Goal: Task Accomplishment & Management: Manage account settings

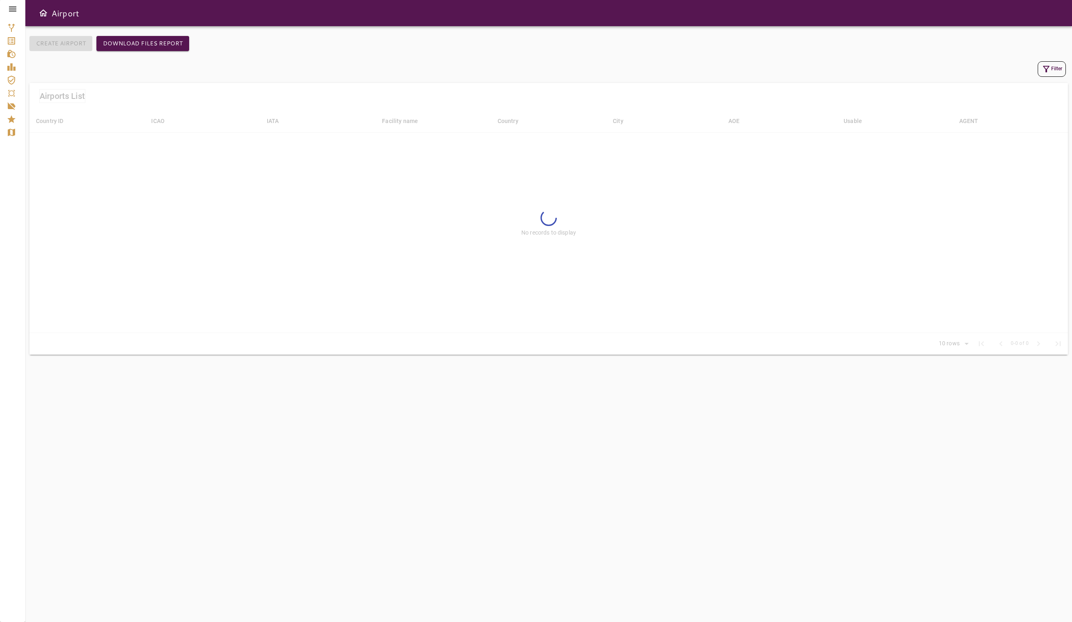
click at [13, 6] on icon at bounding box center [13, 9] width 10 height 10
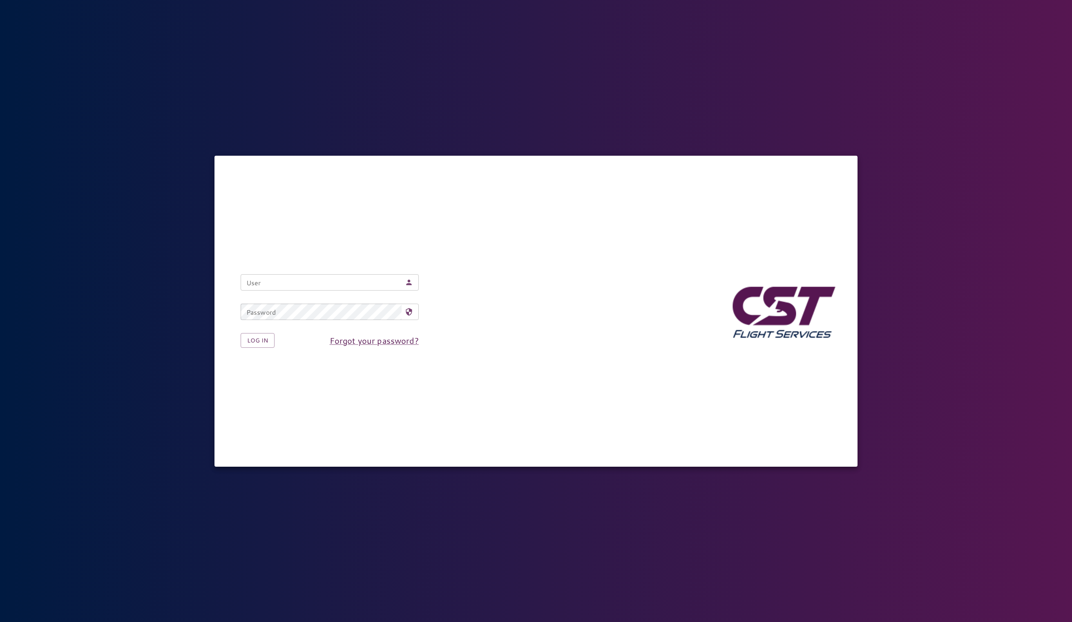
click at [301, 287] on input "User" at bounding box center [321, 282] width 161 height 16
type input "**********"
click at [267, 334] on button "Log in" at bounding box center [258, 340] width 34 height 15
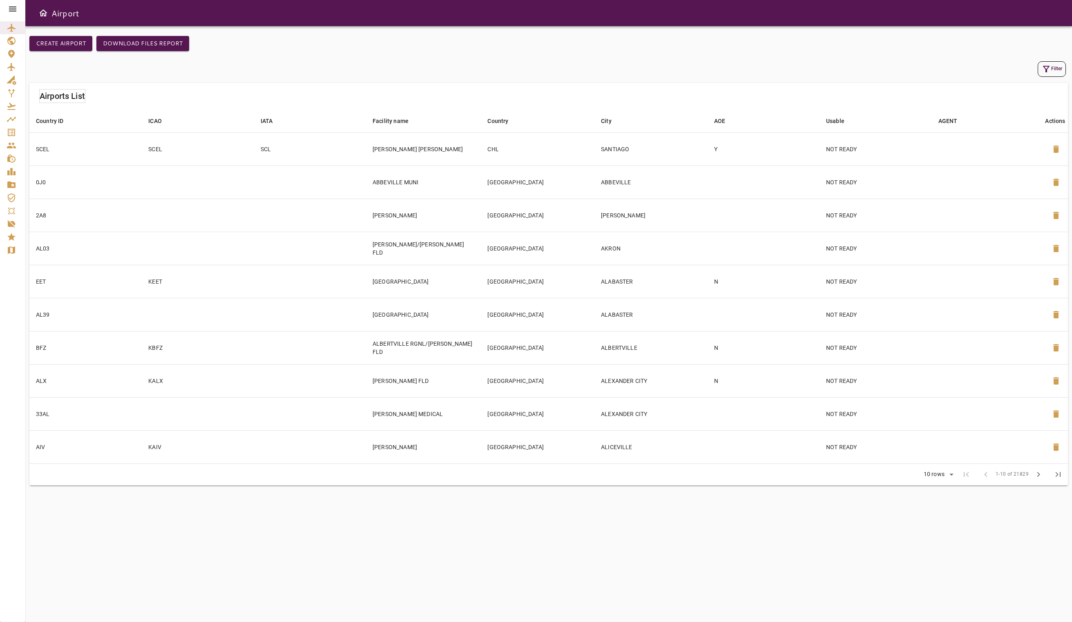
click at [10, 182] on icon "Master Data" at bounding box center [11, 184] width 8 height 7
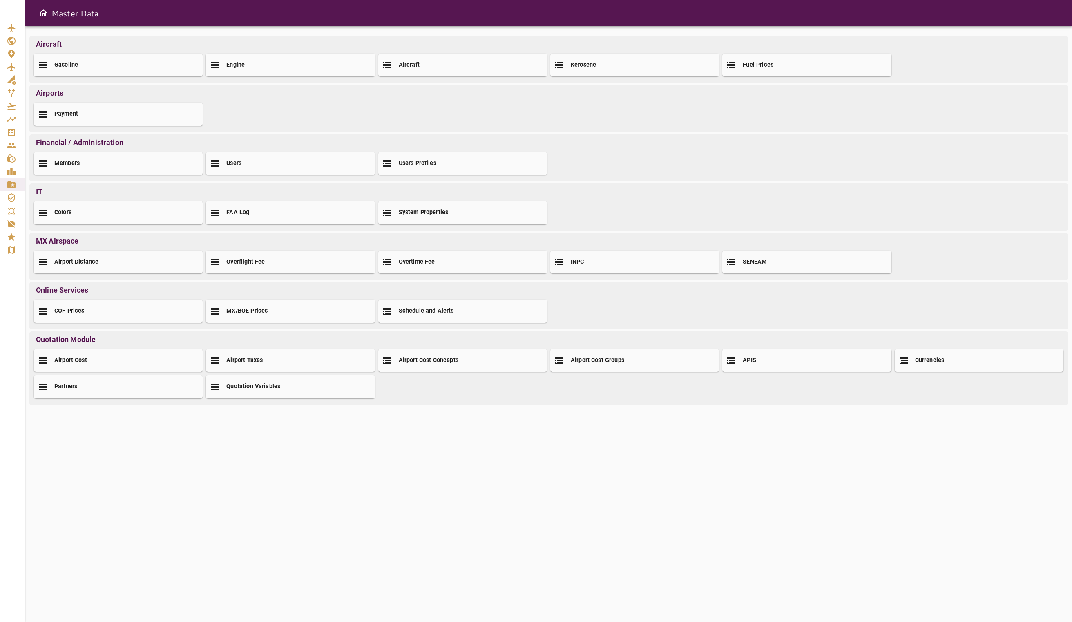
click at [13, 8] on icon at bounding box center [13, 9] width 10 height 10
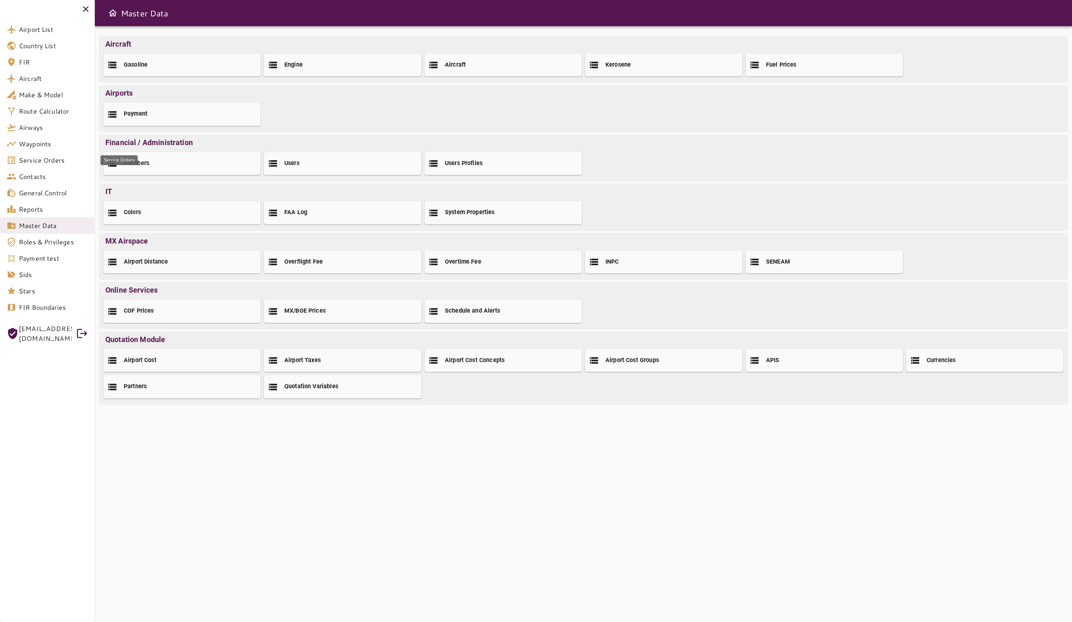
click at [38, 165] on link "Service Orders" at bounding box center [47, 160] width 95 height 16
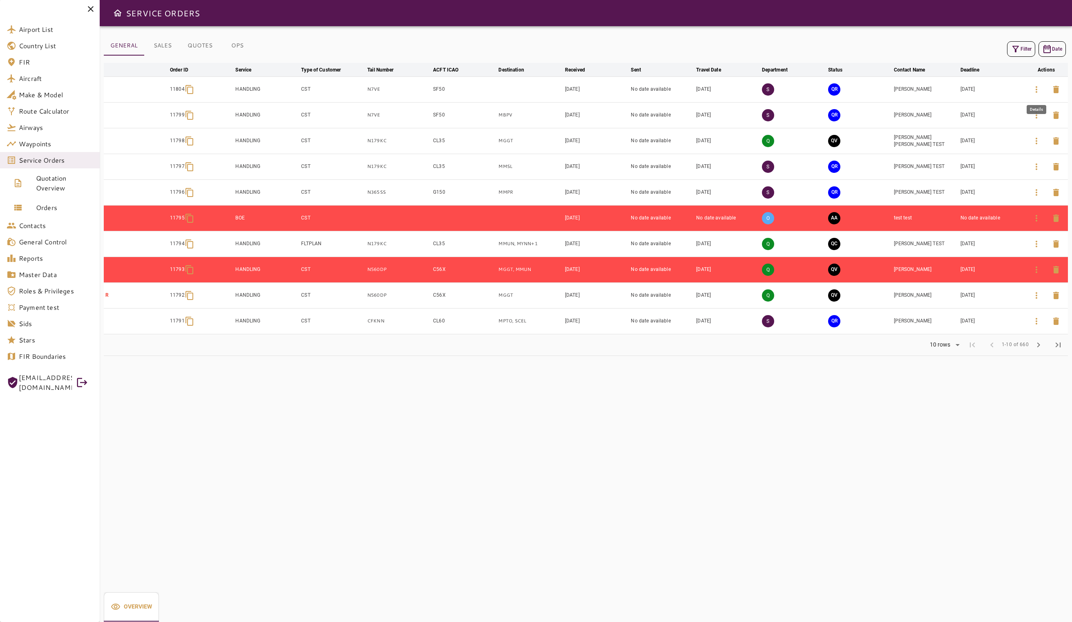
click at [1035, 89] on icon "button" at bounding box center [1037, 90] width 10 height 10
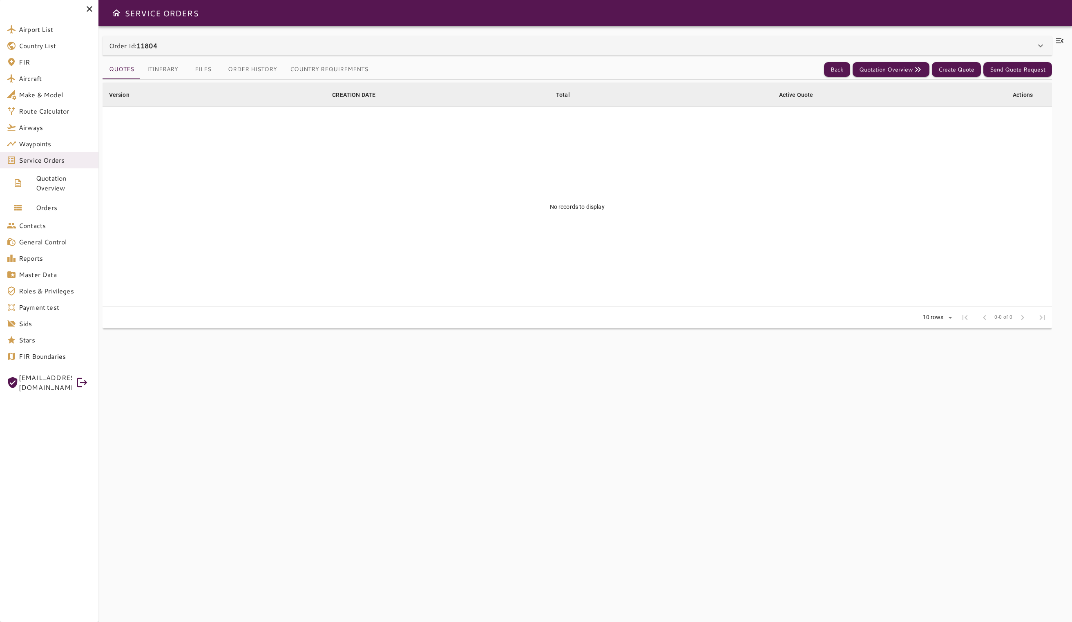
click at [566, 54] on div "Order Id: 11804" at bounding box center [578, 46] width 950 height 20
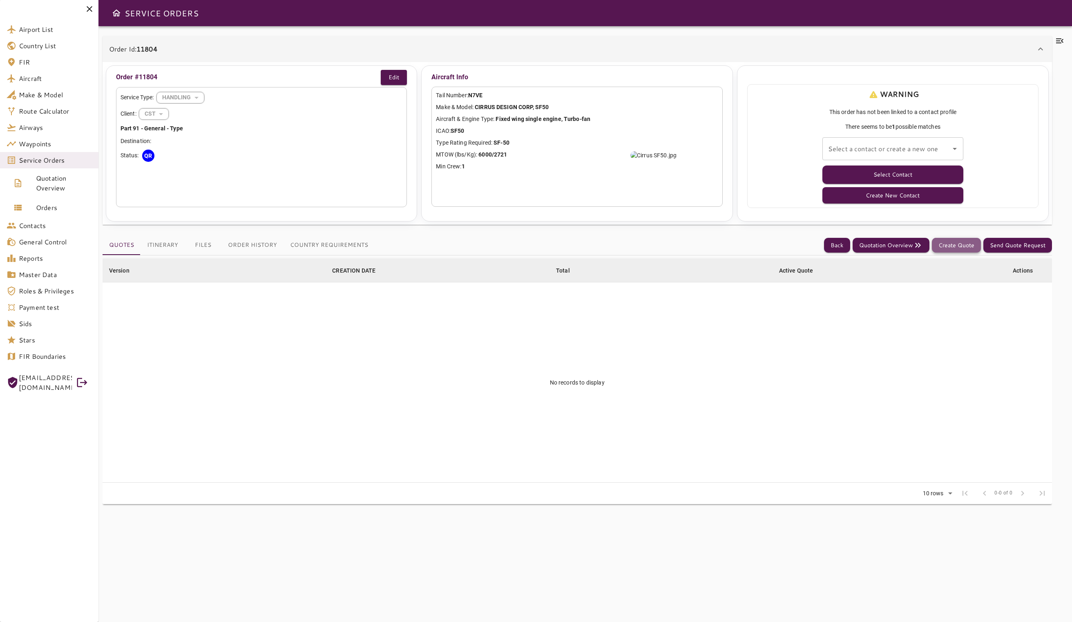
click at [965, 247] on button "Create Quote" at bounding box center [956, 245] width 49 height 15
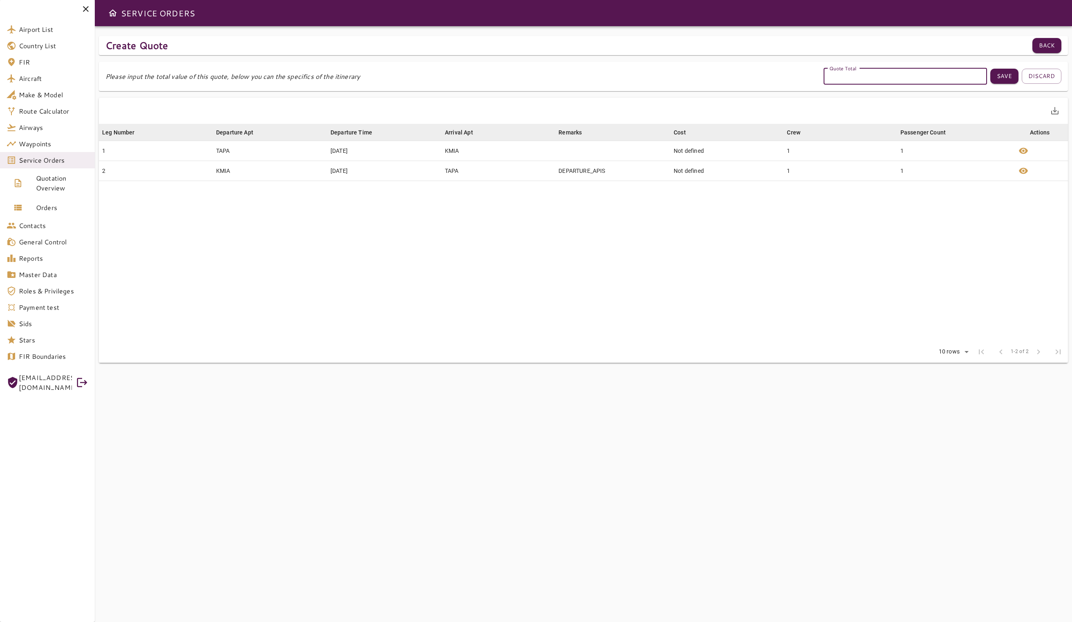
click at [865, 81] on input "Quote Total" at bounding box center [905, 76] width 163 height 16
type input "****"
click at [1008, 81] on button "Save" at bounding box center [1005, 76] width 28 height 15
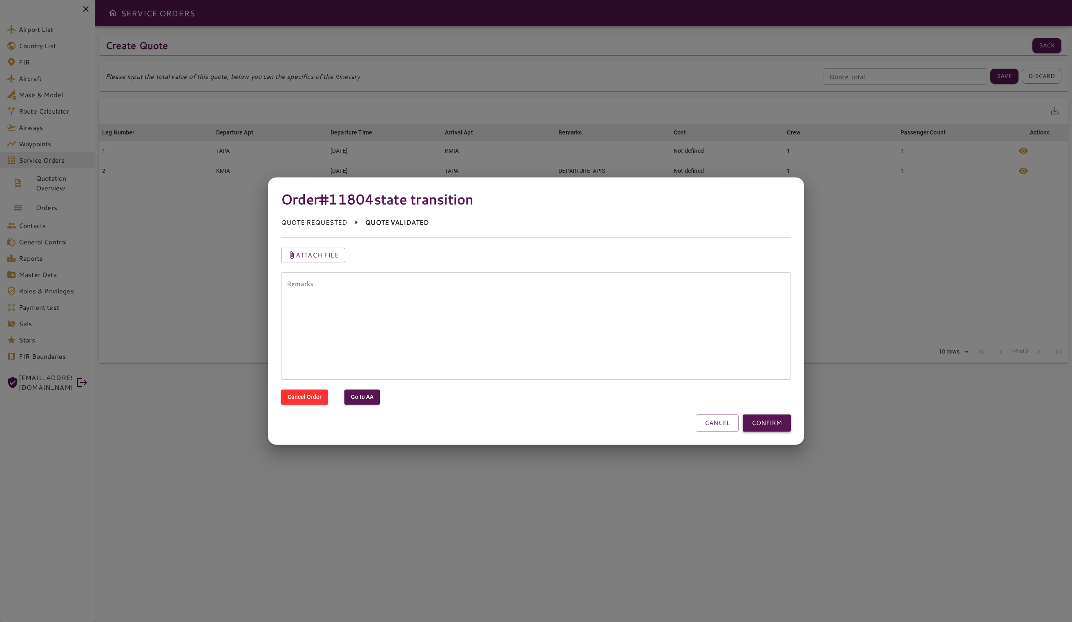
click at [788, 423] on button "CONFIRM" at bounding box center [767, 422] width 48 height 17
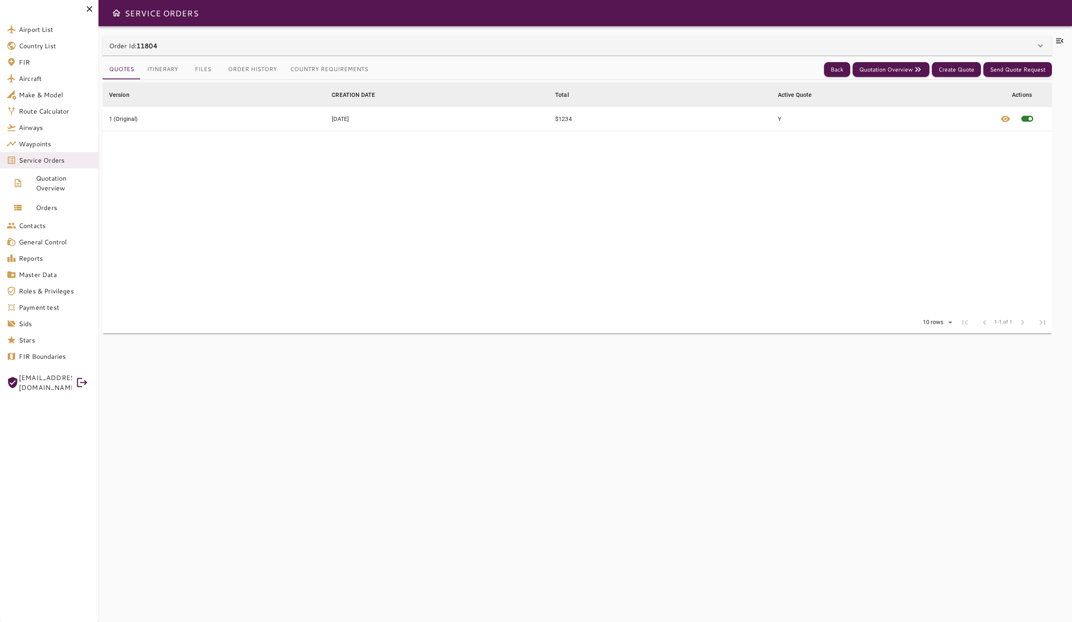
click at [149, 45] on b "11804" at bounding box center [146, 45] width 21 height 9
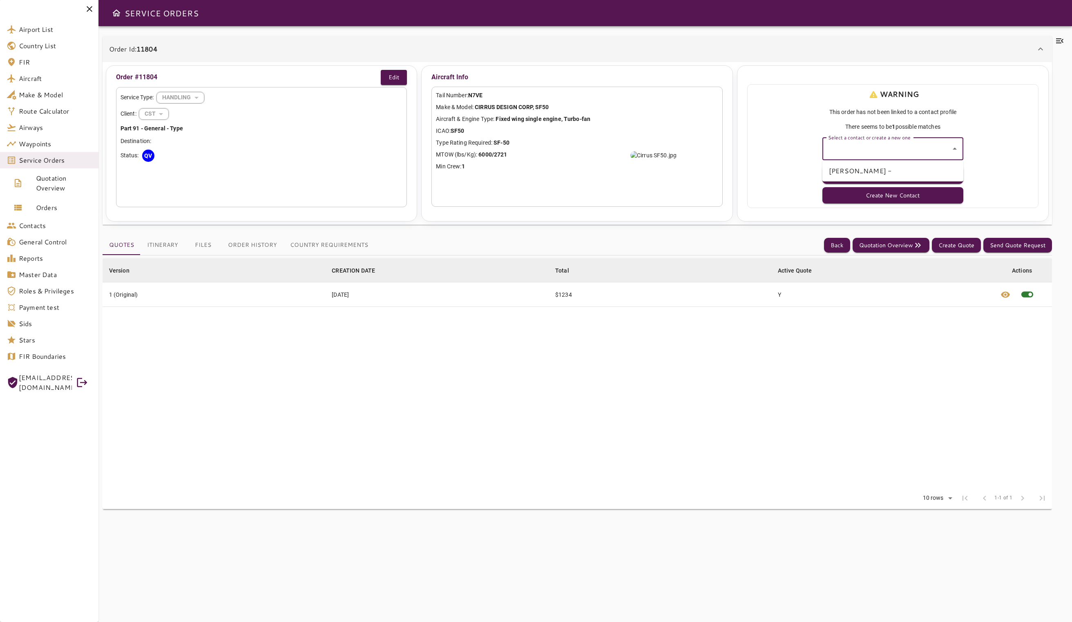
click at [939, 150] on input "Select a contact or create a new one" at bounding box center [886, 149] width 121 height 16
click at [895, 168] on li "Breyner PARADA -" at bounding box center [893, 170] width 141 height 15
type input "**********"
click at [904, 177] on button "Select Contact" at bounding box center [893, 174] width 141 height 18
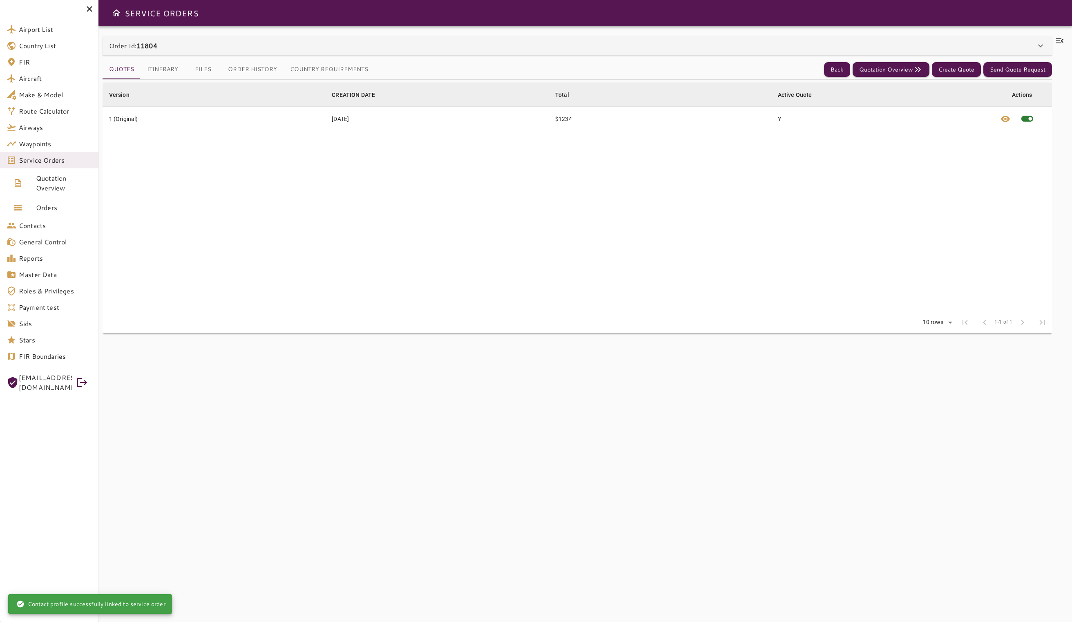
click at [899, 47] on div "Order Id: 11804" at bounding box center [572, 46] width 927 height 10
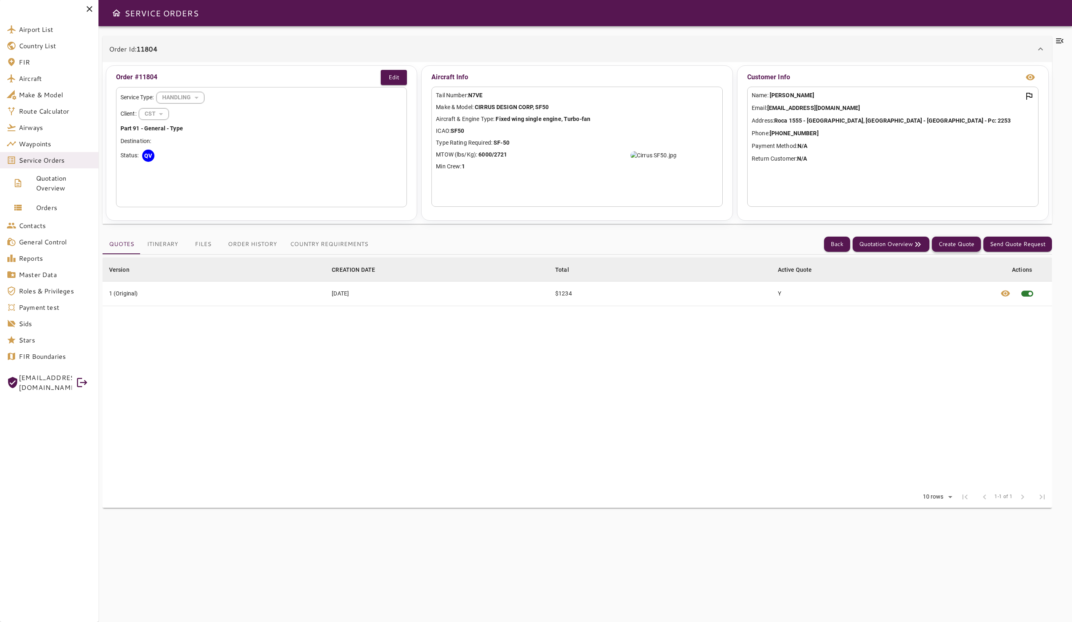
click at [962, 245] on button "Create Quote" at bounding box center [956, 244] width 49 height 15
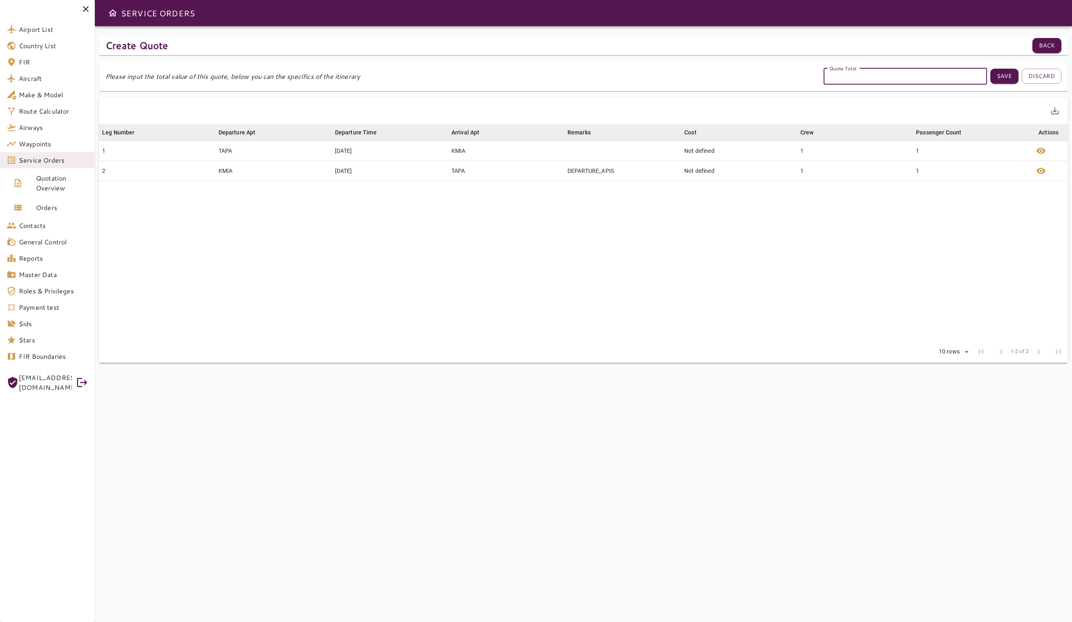
click at [860, 79] on input "Quote Total" at bounding box center [905, 76] width 163 height 16
type input "****"
click at [1001, 76] on button "Save" at bounding box center [1005, 76] width 28 height 15
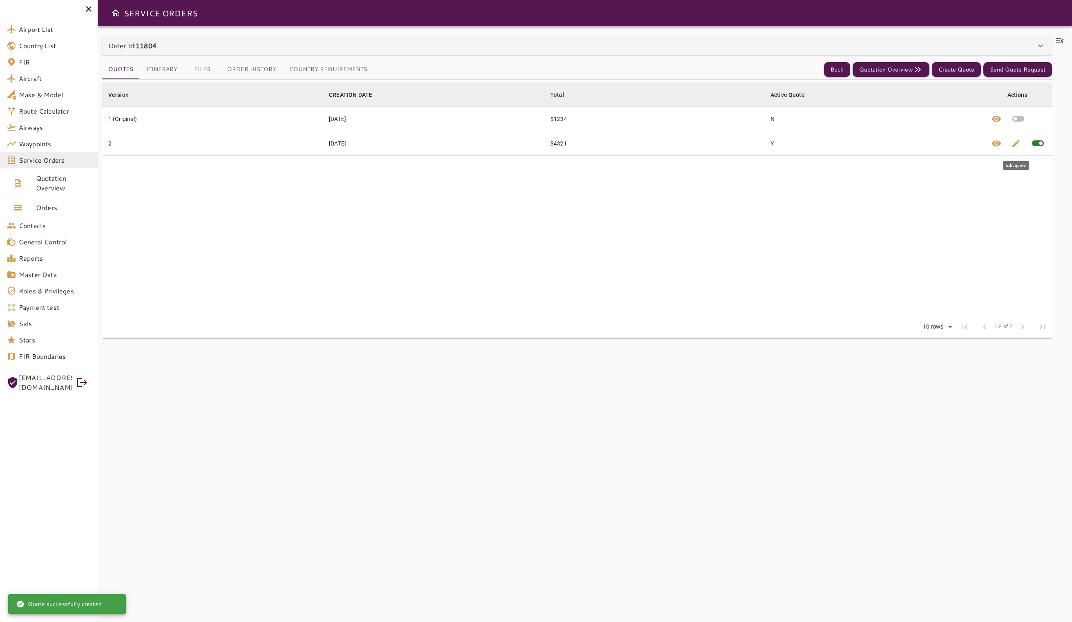
click at [1018, 145] on span "edit" at bounding box center [1016, 144] width 10 height 10
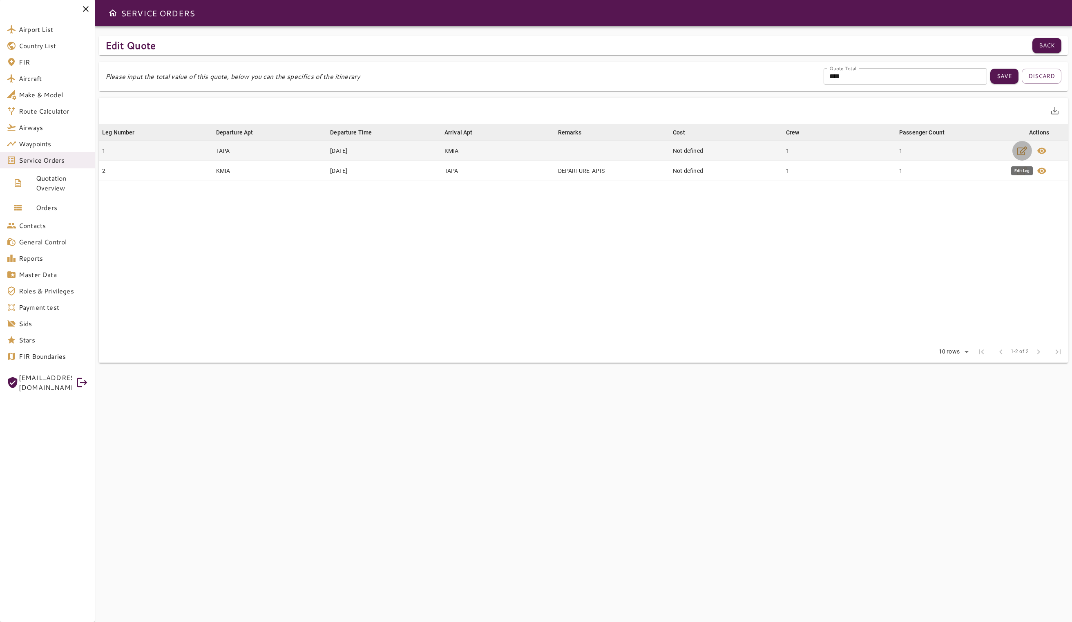
click at [1018, 149] on icon "button" at bounding box center [1023, 151] width 10 height 10
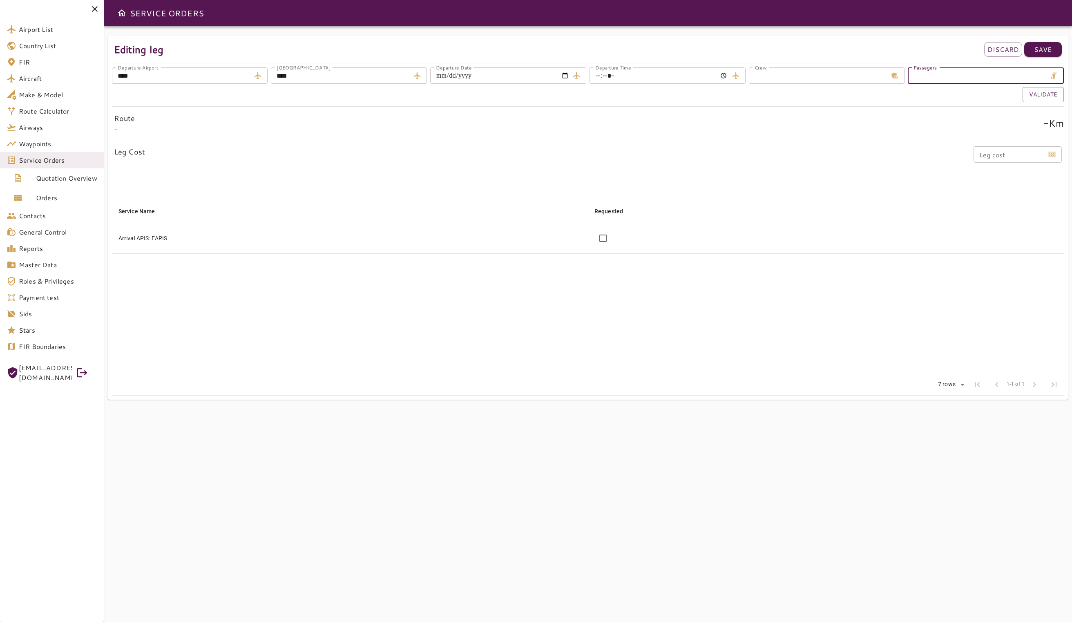
drag, startPoint x: 930, startPoint y: 75, endPoint x: 905, endPoint y: 73, distance: 25.4
click at [1044, 74] on input "*" at bounding box center [977, 75] width 139 height 16
type input "*"
click at [1044, 74] on input "*" at bounding box center [977, 75] width 139 height 16
click at [1039, 92] on button "Validate" at bounding box center [1043, 94] width 41 height 15
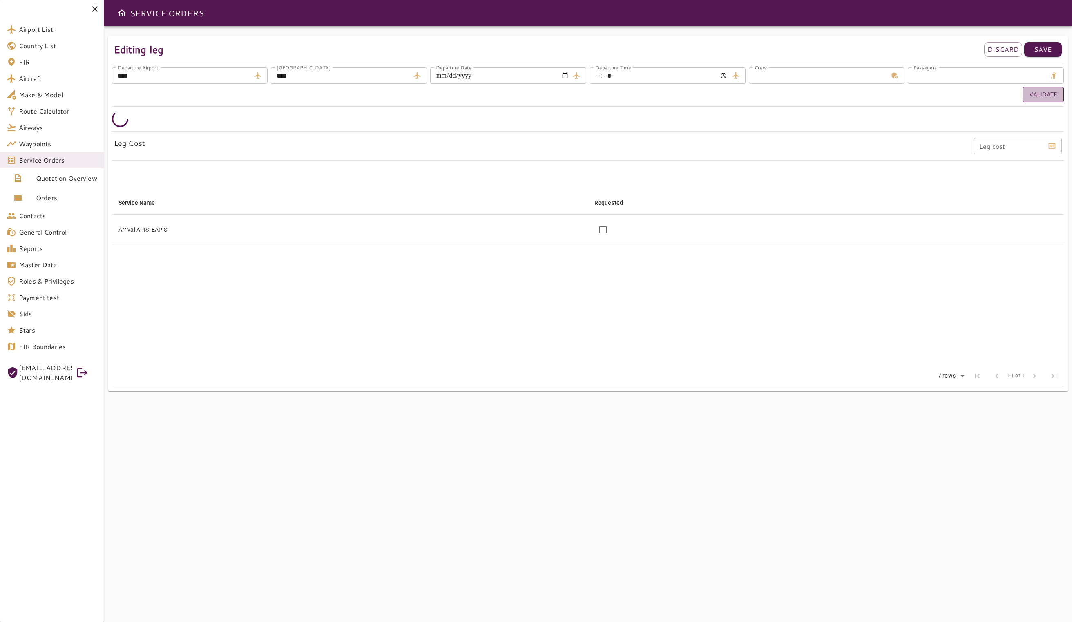
click at [1037, 92] on button "Validate" at bounding box center [1043, 94] width 41 height 15
click at [1038, 46] on p "Save" at bounding box center [1043, 50] width 18 height 10
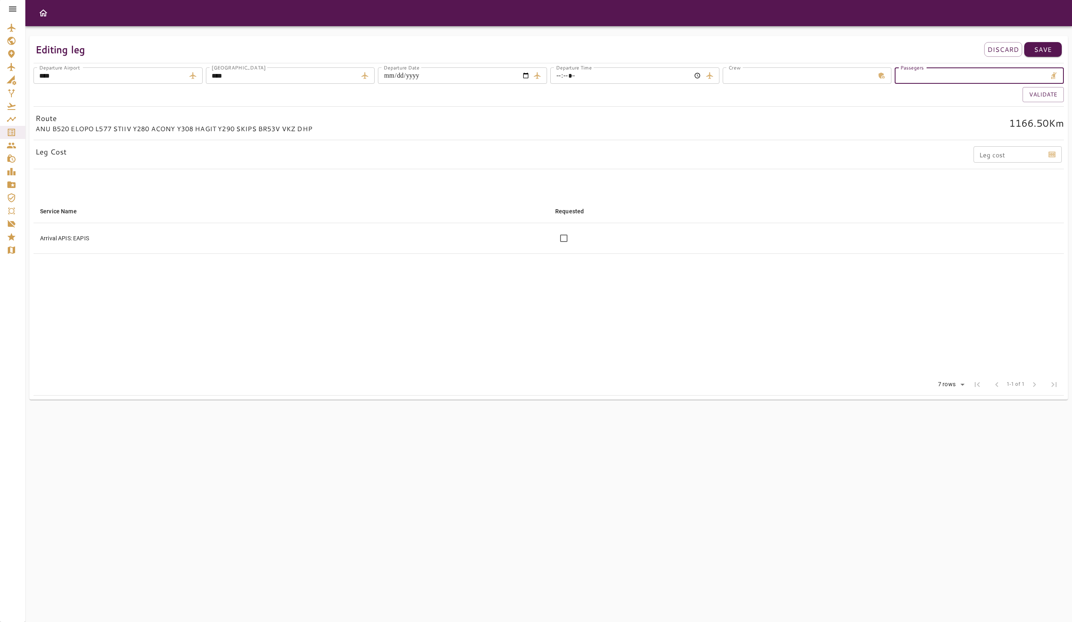
click at [1044, 74] on input "*" at bounding box center [971, 75] width 152 height 16
type input "*"
click at [1044, 74] on input "*" at bounding box center [971, 75] width 152 height 16
click at [1046, 59] on div "**********" at bounding box center [548, 218] width 1039 height 364
click at [1046, 51] on p "Save" at bounding box center [1043, 50] width 18 height 10
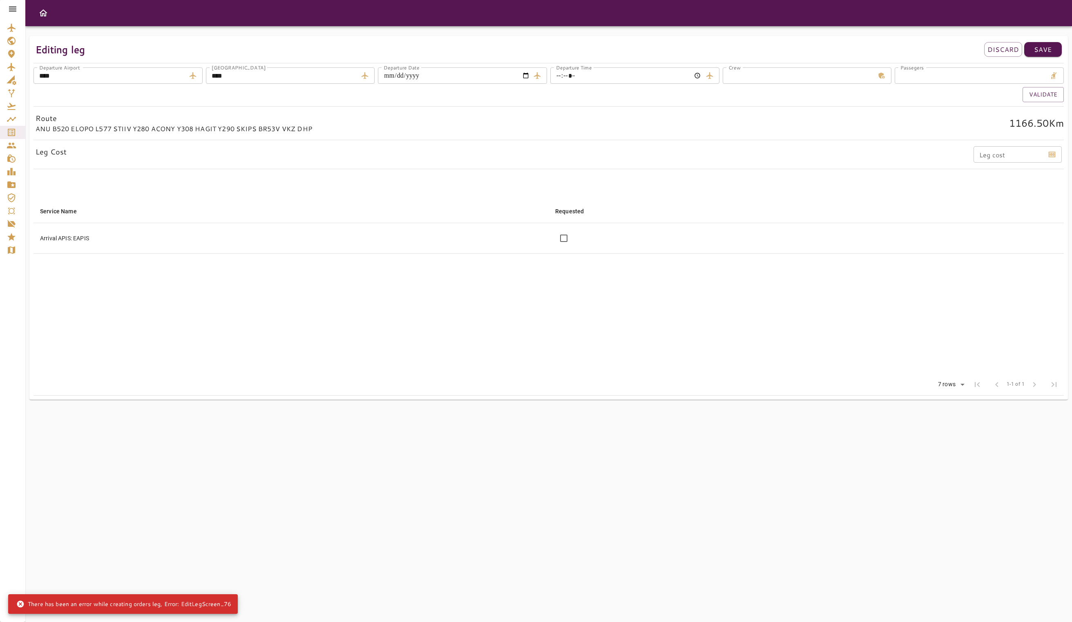
click at [14, 134] on icon "Service Orders" at bounding box center [11, 132] width 7 height 7
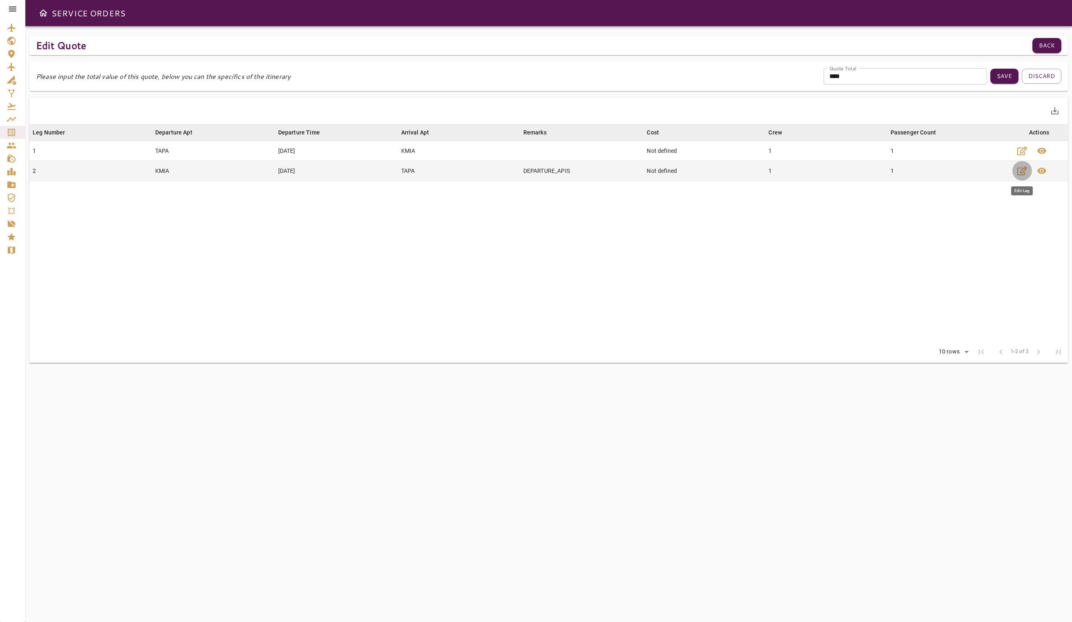
click at [1018, 172] on icon "button" at bounding box center [1023, 171] width 10 height 10
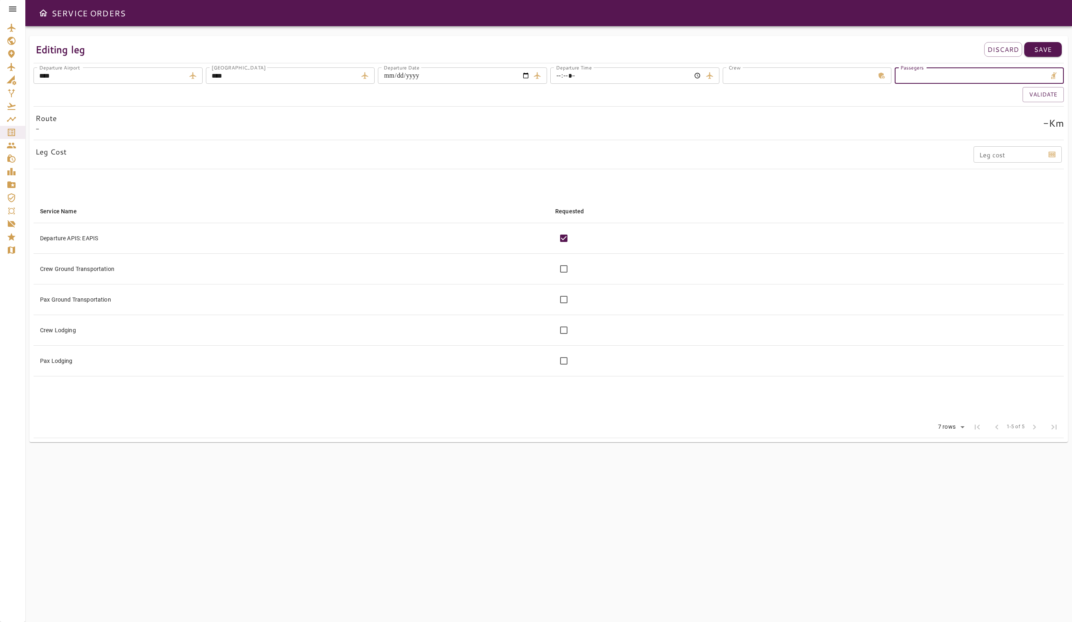
click at [1042, 74] on input "*" at bounding box center [971, 75] width 152 height 16
type input "*"
click at [1042, 74] on input "*" at bounding box center [971, 75] width 152 height 16
click at [1040, 98] on button "Validate" at bounding box center [1043, 94] width 41 height 15
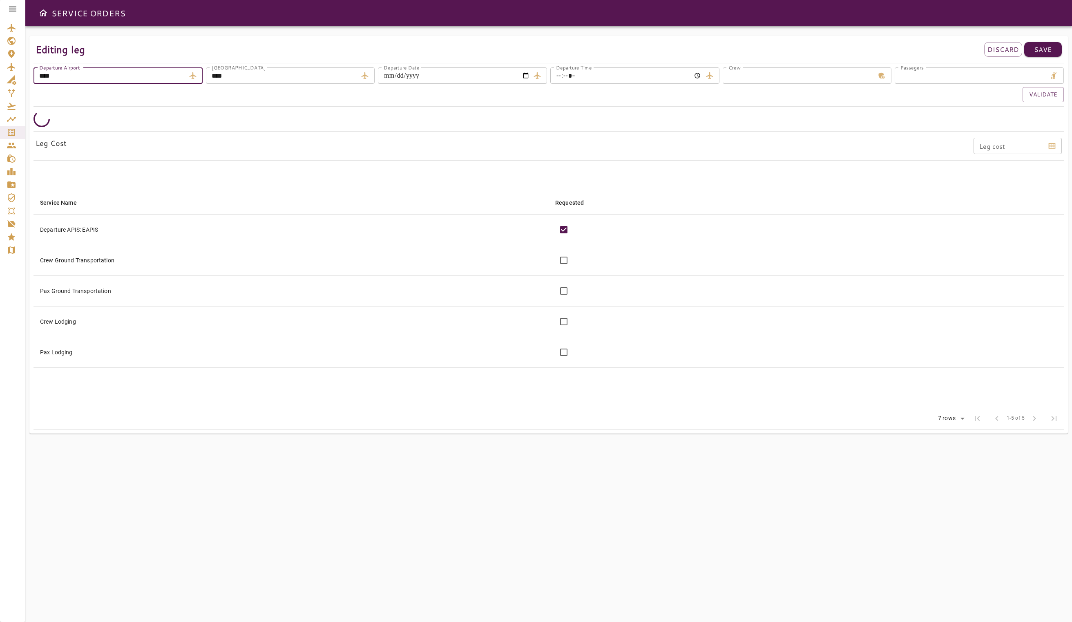
click at [131, 75] on input "****" at bounding box center [110, 75] width 152 height 16
type input "****"
click at [1038, 97] on button "Validate" at bounding box center [1043, 94] width 41 height 15
click at [150, 77] on input "****" at bounding box center [110, 75] width 152 height 16
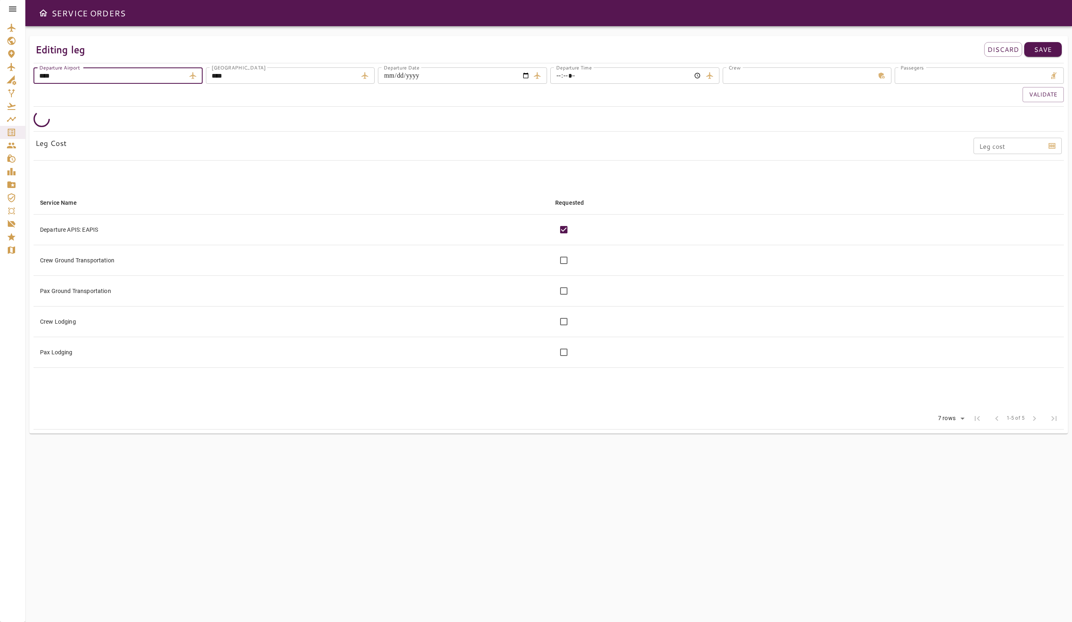
type input "****"
type input "*"
click at [1045, 96] on button "Validate" at bounding box center [1043, 94] width 41 height 15
click at [1051, 48] on p "Save" at bounding box center [1043, 50] width 18 height 10
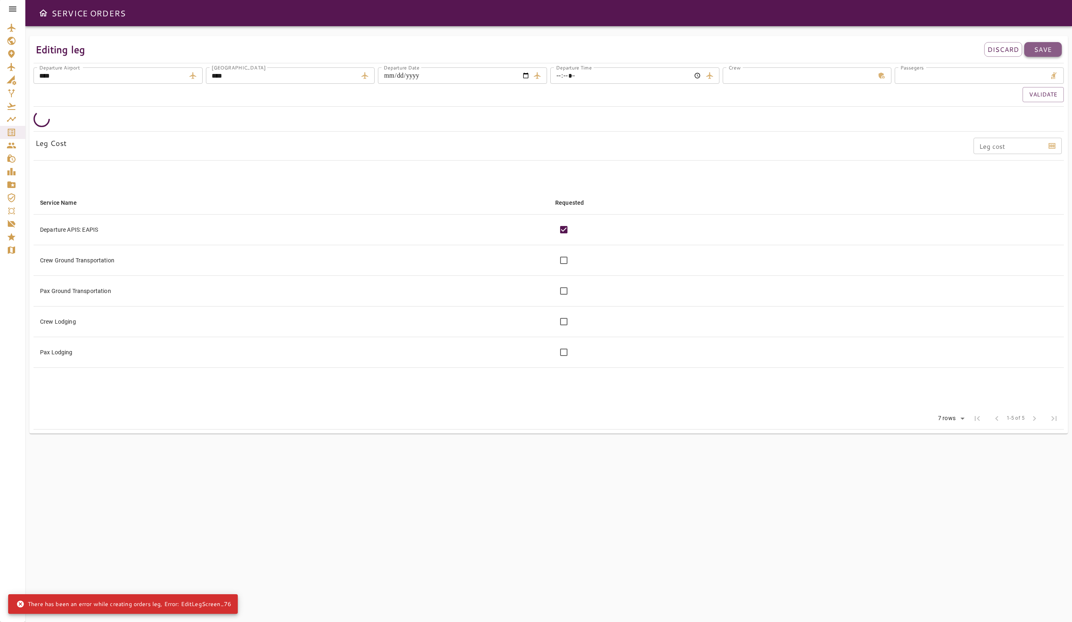
click at [1040, 45] on p "Save" at bounding box center [1043, 50] width 18 height 10
click at [1044, 46] on p "Save" at bounding box center [1043, 50] width 18 height 10
click at [13, 130] on icon "Service Orders" at bounding box center [11, 132] width 7 height 7
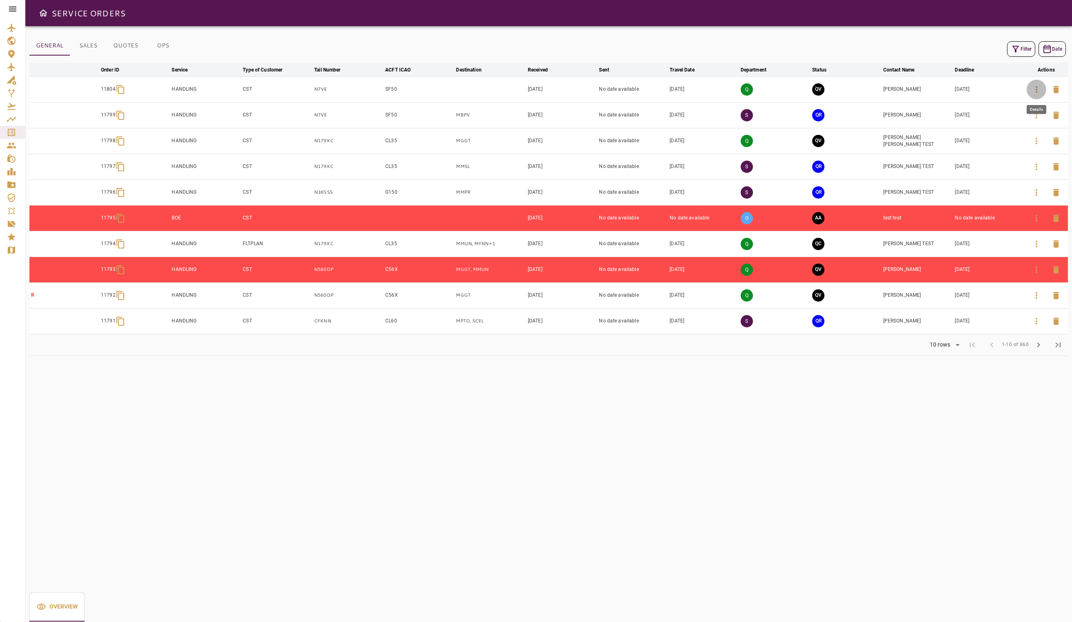
click at [1039, 87] on icon "button" at bounding box center [1037, 90] width 10 height 10
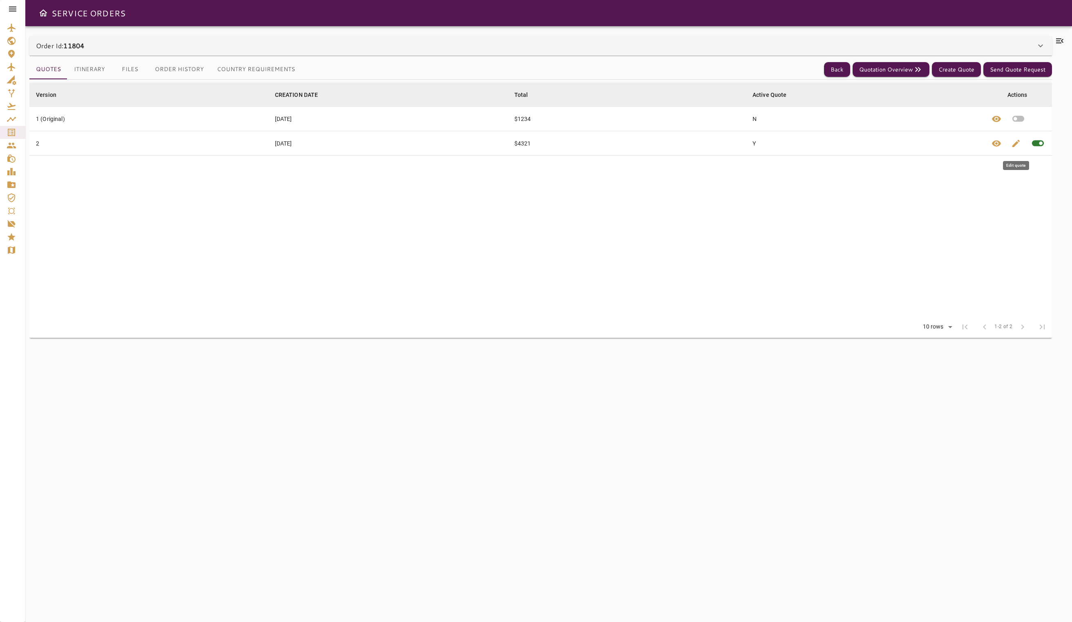
click at [1018, 140] on span "edit" at bounding box center [1016, 144] width 10 height 10
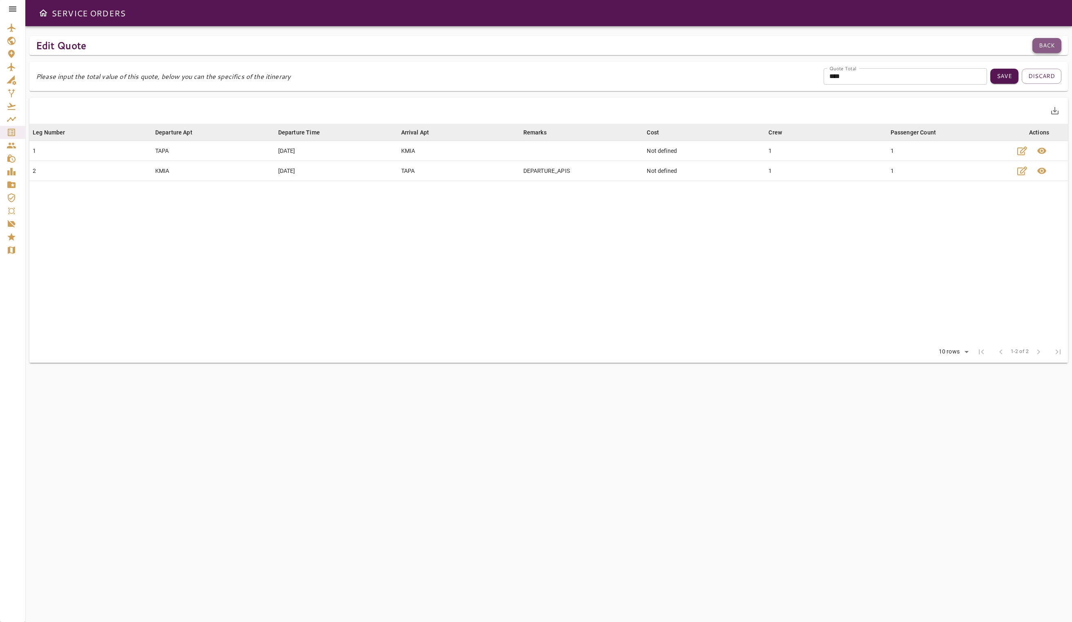
click at [1044, 42] on button "Back" at bounding box center [1047, 45] width 29 height 15
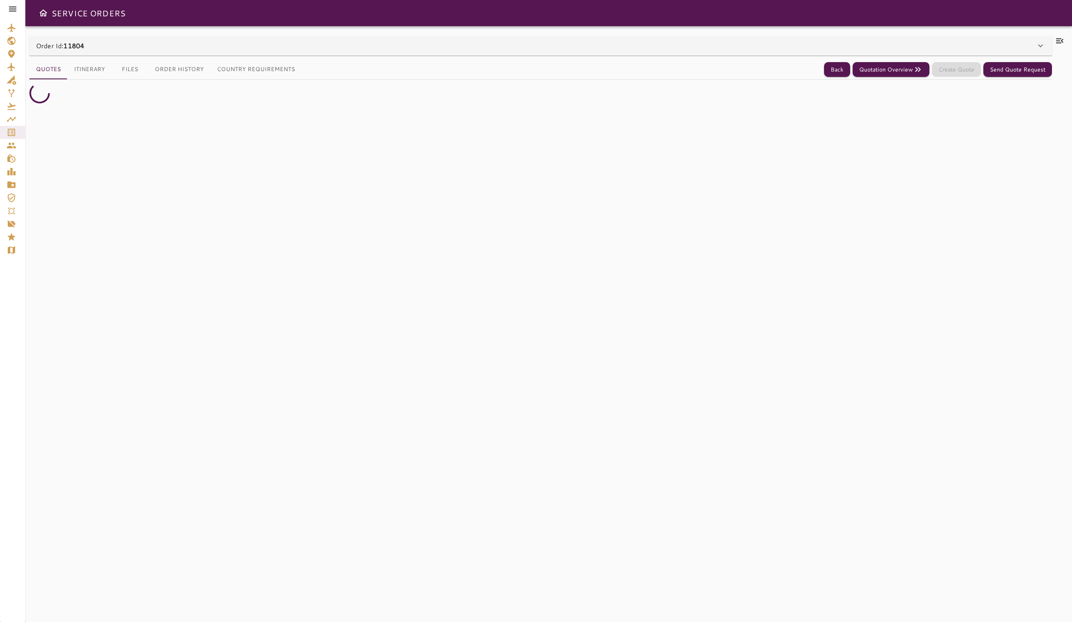
click at [87, 67] on button "Itinerary" at bounding box center [89, 70] width 44 height 20
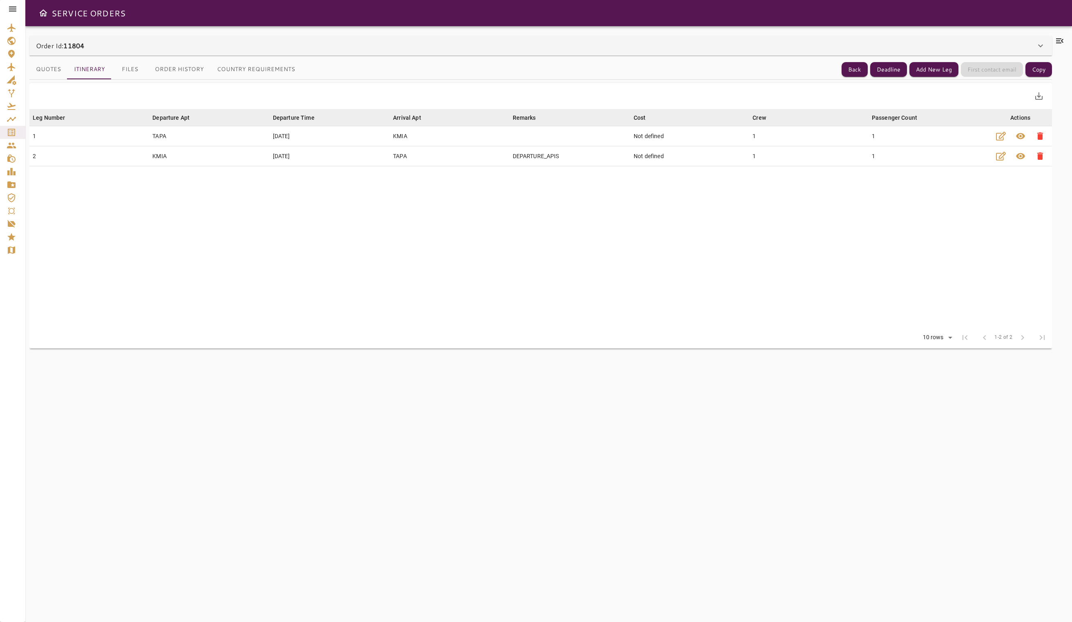
click at [34, 70] on button "Quotes" at bounding box center [48, 70] width 38 height 20
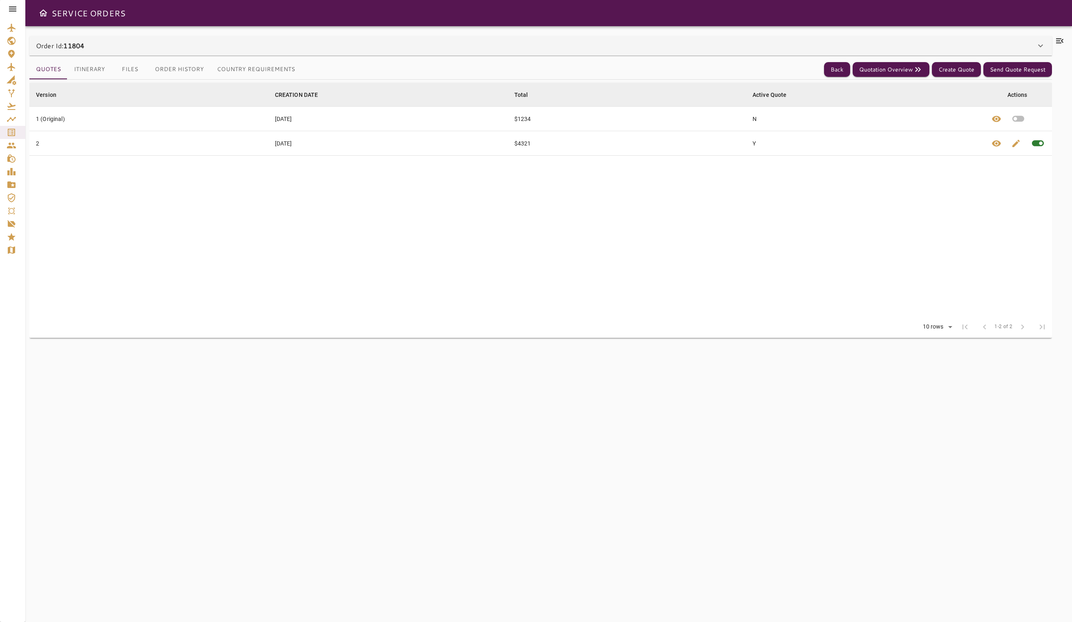
click at [75, 67] on button "Itinerary" at bounding box center [89, 70] width 44 height 20
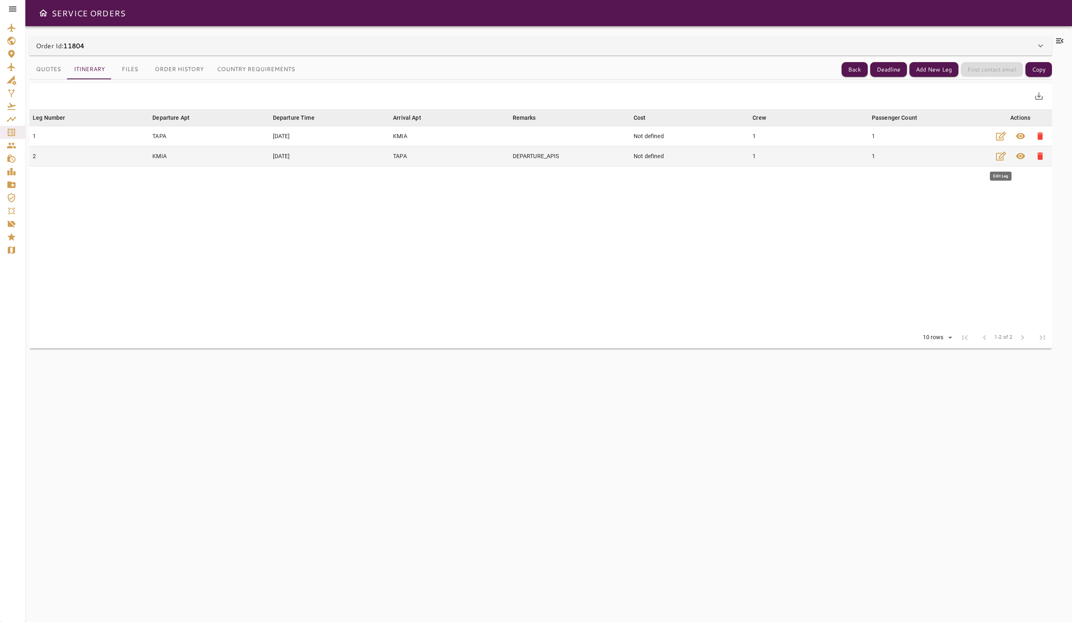
click at [1004, 154] on icon "button" at bounding box center [1001, 156] width 10 height 9
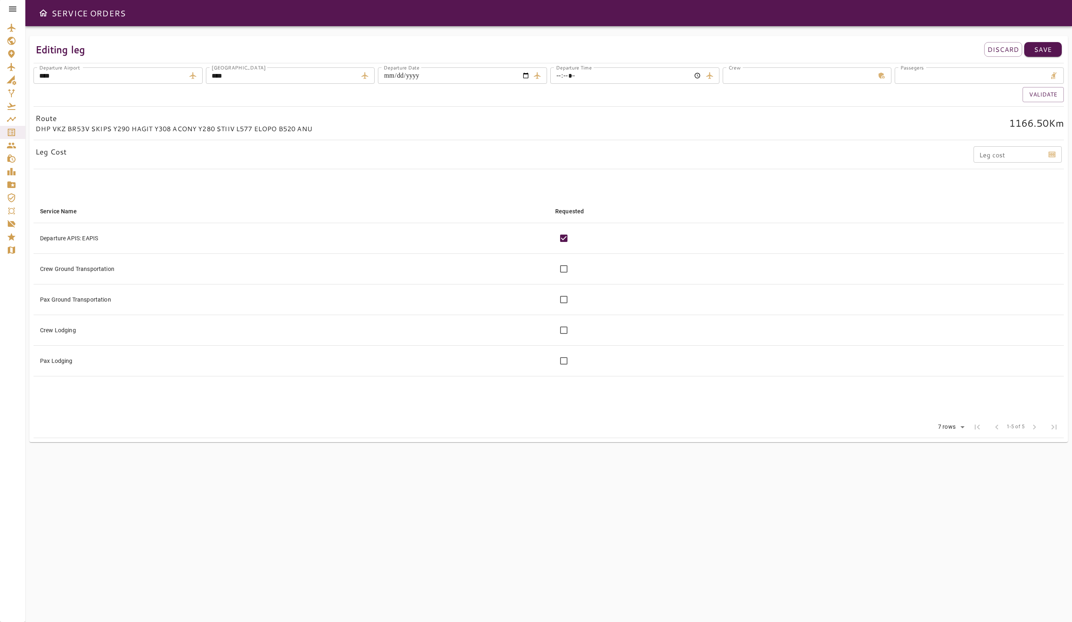
type input "*"
click at [1045, 75] on input "*" at bounding box center [971, 75] width 152 height 16
click at [1042, 89] on button "Validate" at bounding box center [1043, 94] width 41 height 15
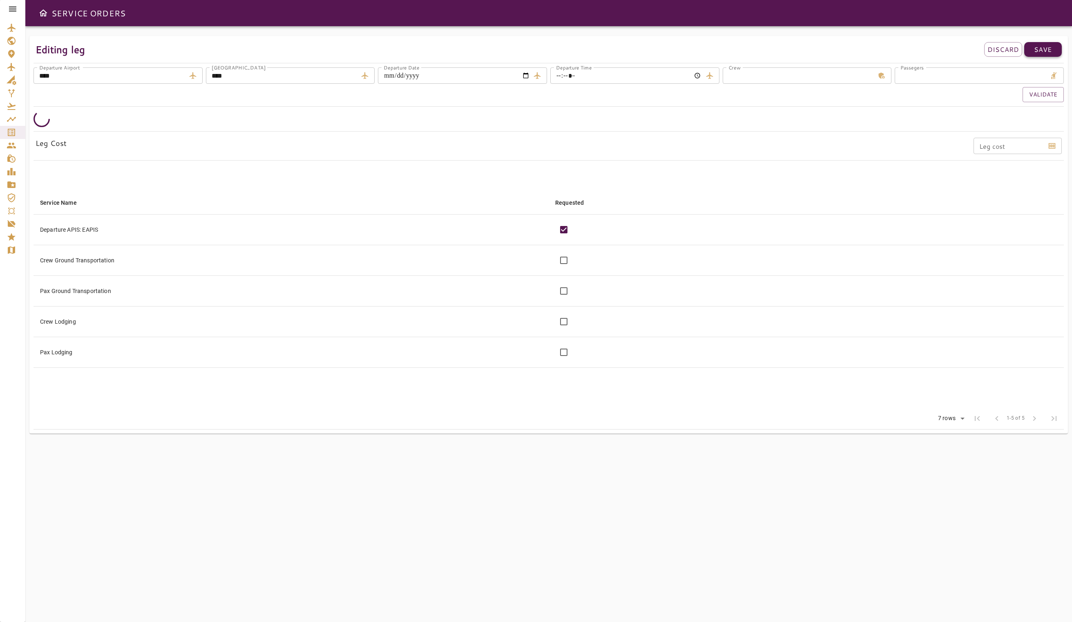
click at [1045, 50] on p "Save" at bounding box center [1043, 50] width 18 height 10
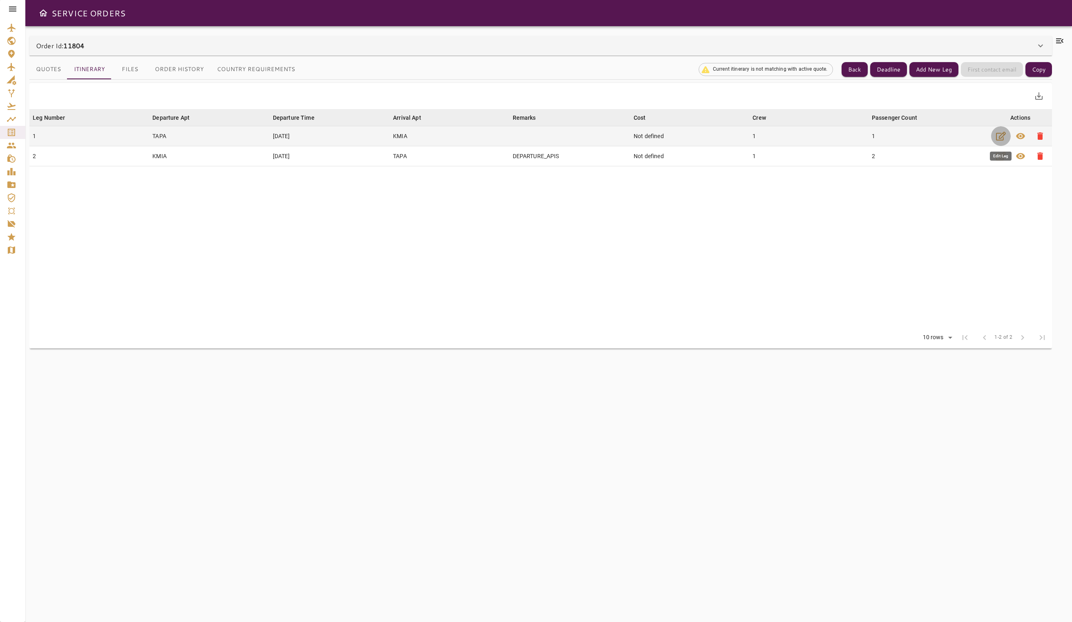
click at [997, 136] on icon "button" at bounding box center [1001, 136] width 10 height 10
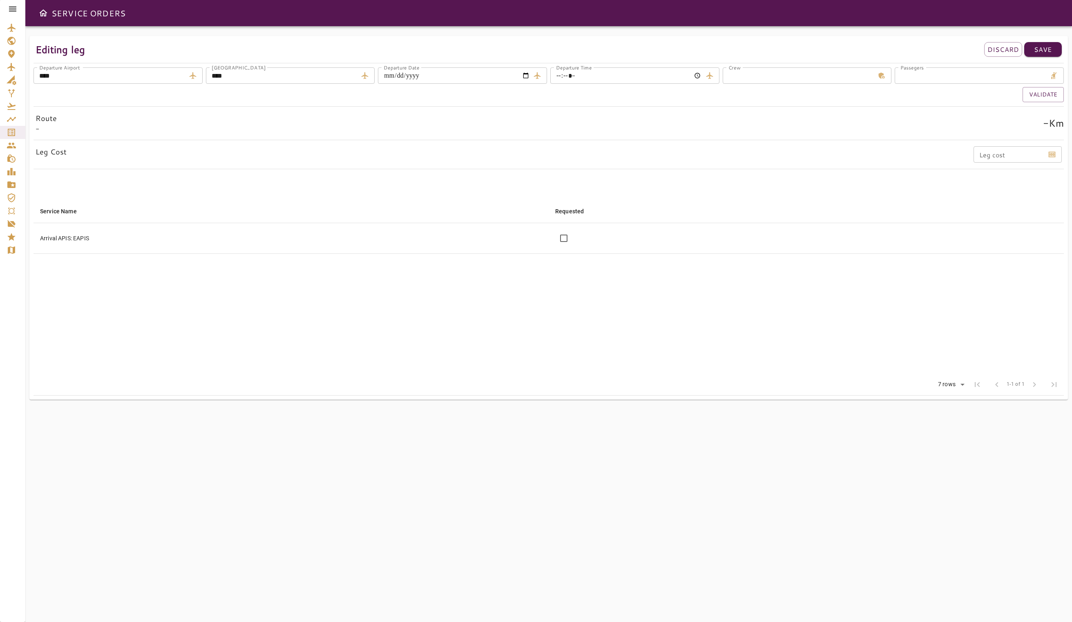
click at [1027, 75] on input "*" at bounding box center [971, 75] width 152 height 16
type input "*"
click at [1049, 51] on p "Save" at bounding box center [1043, 50] width 18 height 10
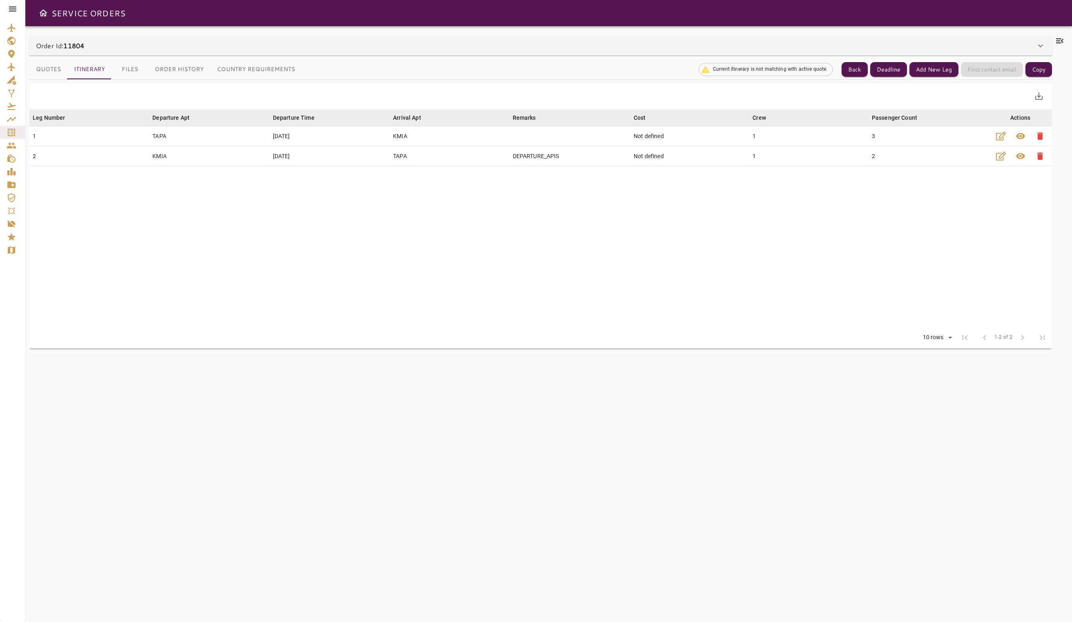
click at [535, 183] on table "Leg Number arrow_downward Departure Apt arrow_downward Departure Time arrow_dow…" at bounding box center [540, 218] width 1023 height 218
click at [1004, 154] on icon "button" at bounding box center [1001, 156] width 10 height 9
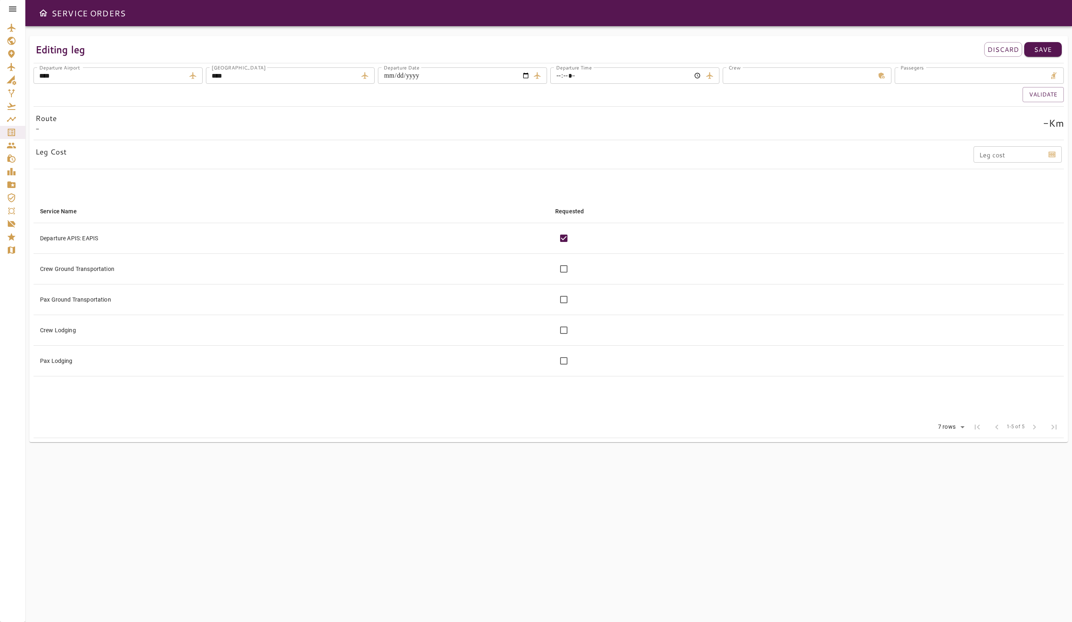
click at [240, 75] on input "****" at bounding box center [282, 75] width 152 height 16
type input "****"
click at [1044, 96] on button "Validate" at bounding box center [1043, 94] width 41 height 15
click at [1046, 52] on p "Save" at bounding box center [1043, 50] width 18 height 10
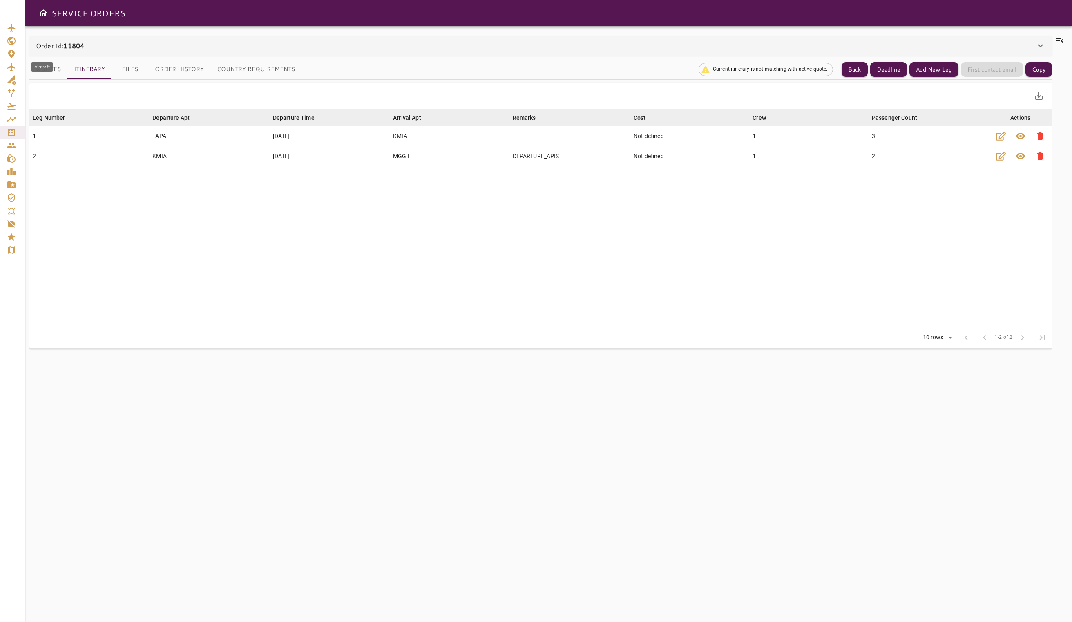
click at [34, 69] on div "Aircraft" at bounding box center [42, 66] width 22 height 9
click at [45, 79] on button "Quotes" at bounding box center [48, 70] width 38 height 20
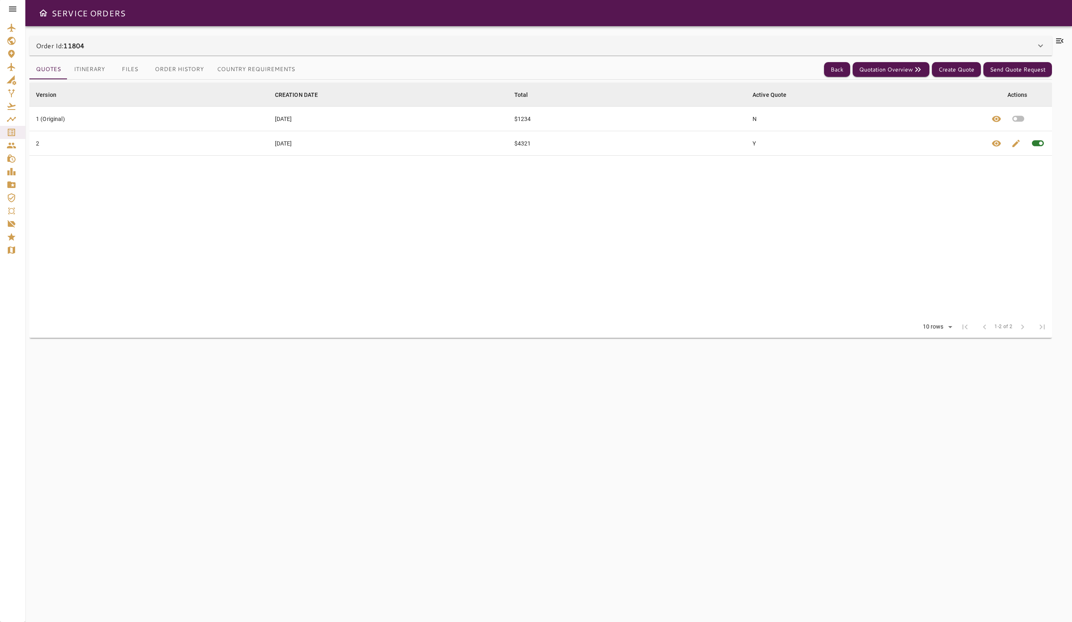
click at [1019, 117] on icon "button" at bounding box center [1019, 119] width 12 height 6
click at [102, 67] on button "Itinerary" at bounding box center [89, 70] width 44 height 20
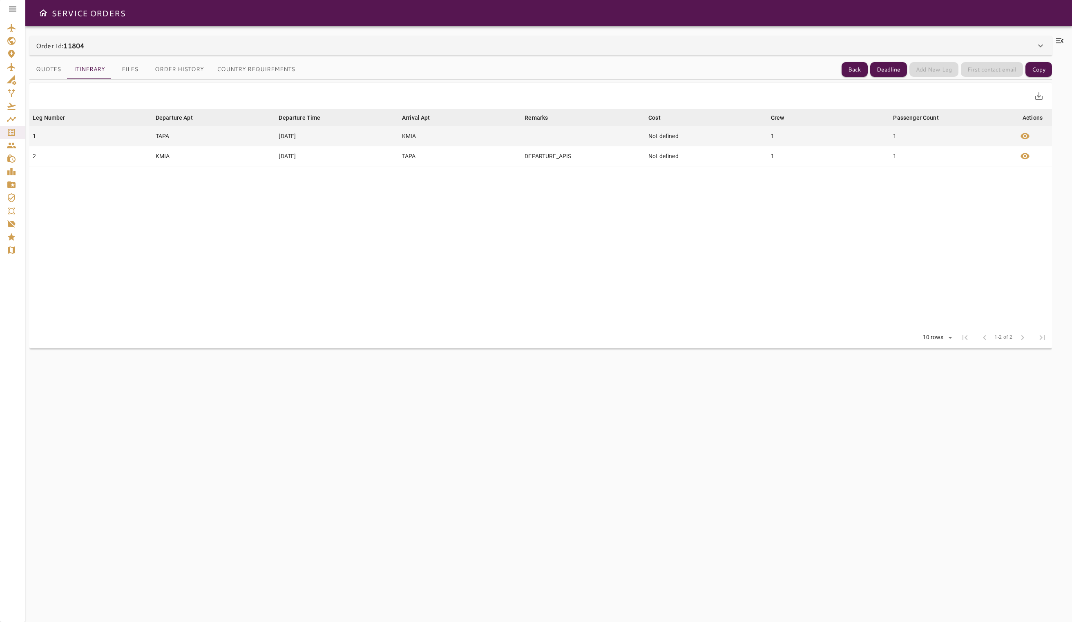
click at [190, 140] on td "TAPA" at bounding box center [213, 136] width 123 height 20
click at [1032, 138] on button "visibility" at bounding box center [1025, 136] width 20 height 20
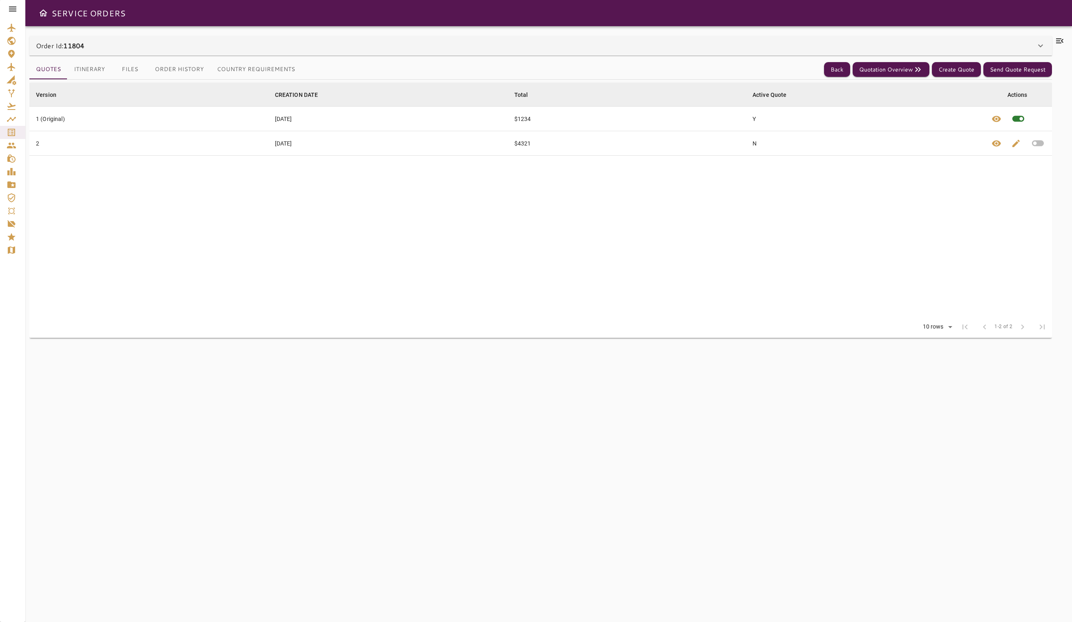
click at [1038, 143] on icon "button" at bounding box center [1038, 144] width 12 height 6
click at [84, 66] on button "Itinerary" at bounding box center [89, 70] width 44 height 20
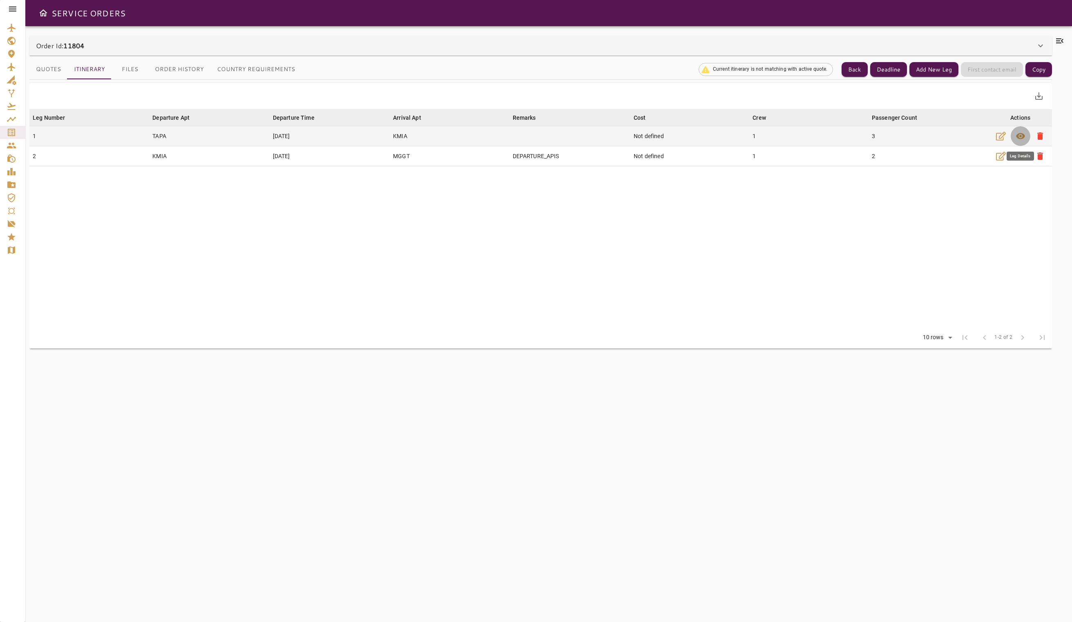
click at [1021, 135] on span "visibility" at bounding box center [1021, 136] width 10 height 10
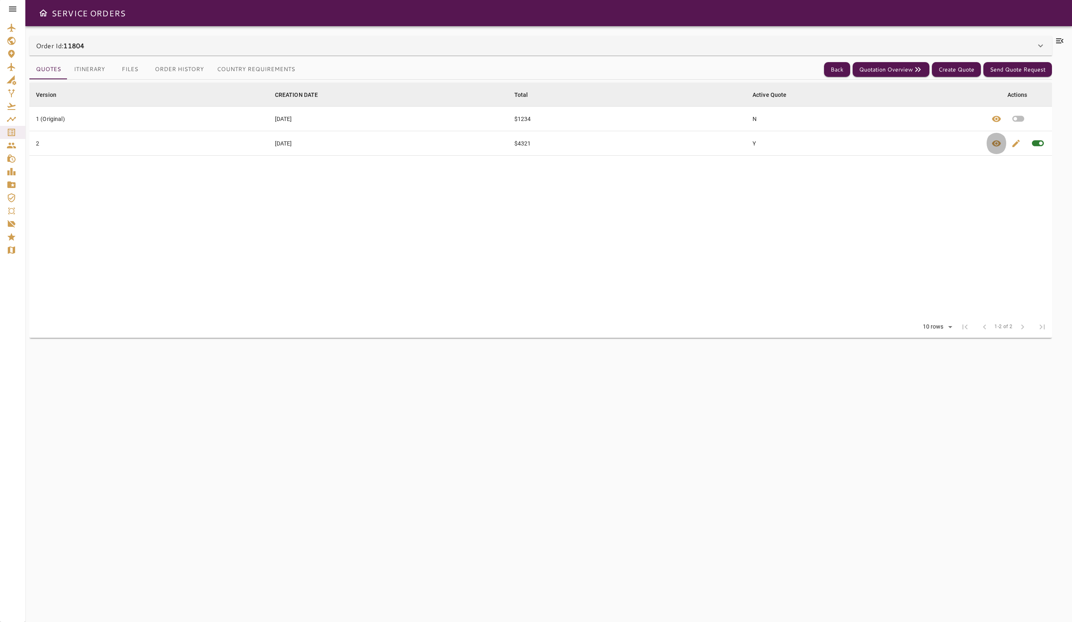
click at [997, 142] on span "visibility" at bounding box center [997, 144] width 10 height 10
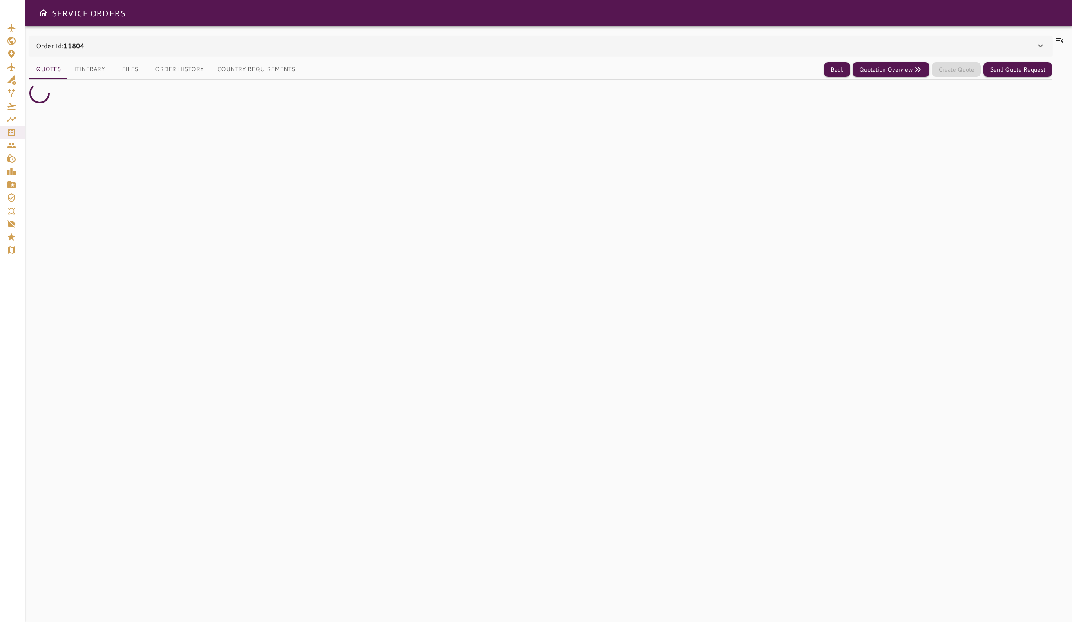
click at [76, 56] on div "Quotes Itinerary Files Order History Country Requirements Back Quotation Overvi…" at bounding box center [540, 334] width 1023 height 557
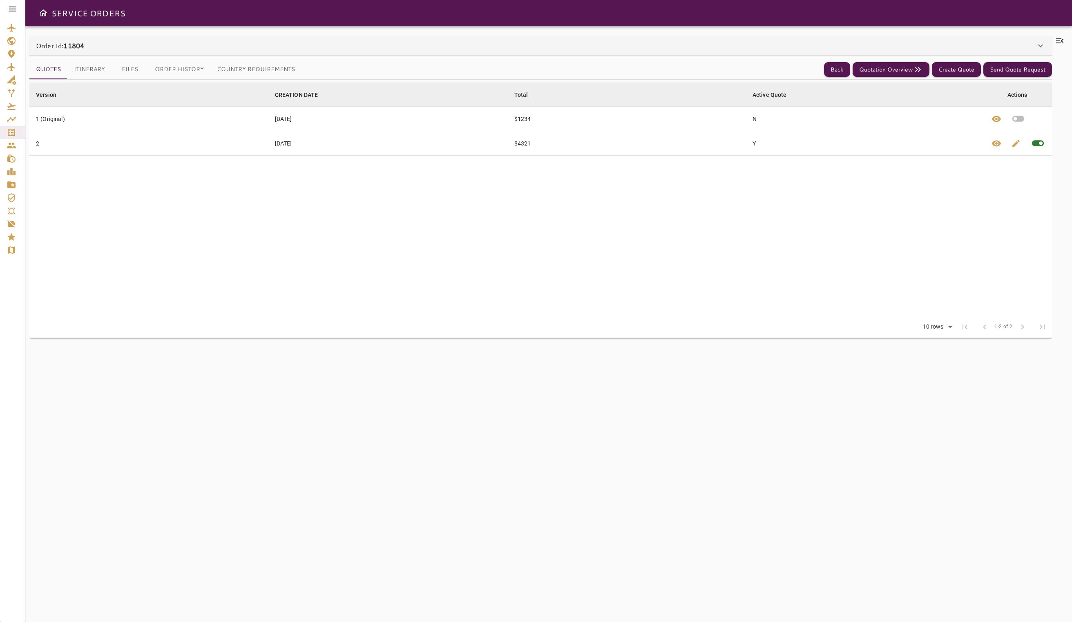
click at [83, 75] on button "Itinerary" at bounding box center [89, 70] width 44 height 20
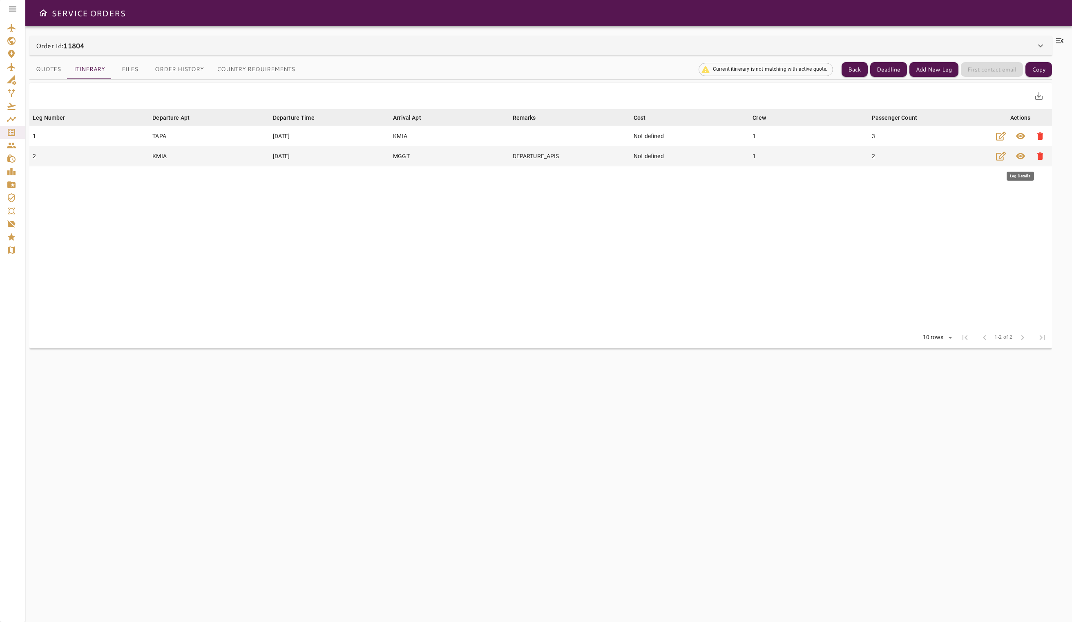
click at [1019, 160] on span "visibility" at bounding box center [1021, 156] width 10 height 10
